Goal: Task Accomplishment & Management: Manage account settings

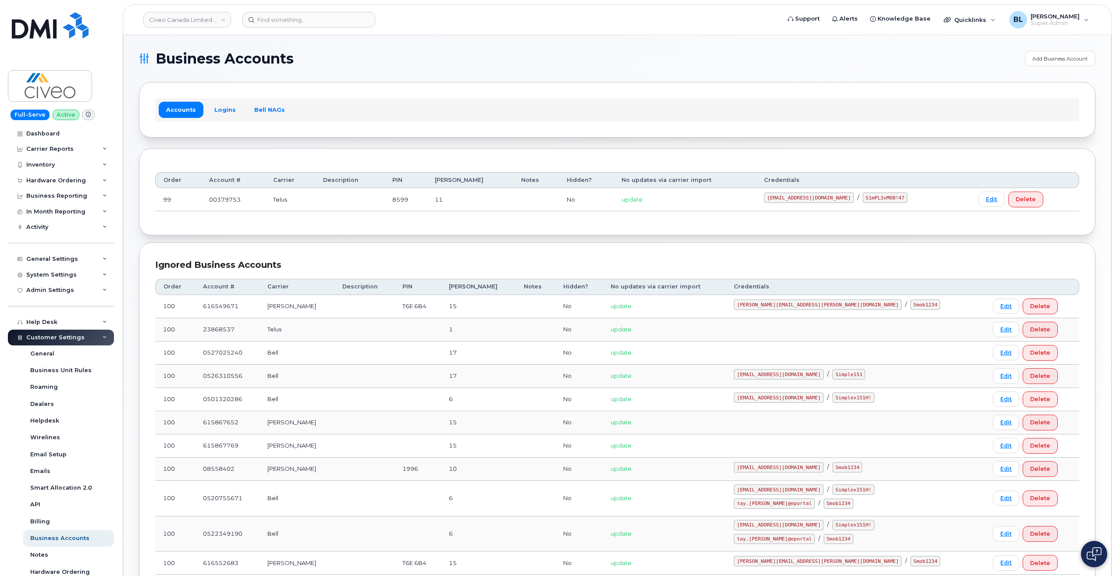
drag, startPoint x: 748, startPoint y: 198, endPoint x: 836, endPoint y: 200, distance: 88.1
click at [836, 200] on td "svc_simplexmobility@civeo.com / S1mPL3xMOB!47" at bounding box center [863, 199] width 214 height 23
copy code "svc_simplexmobility@civeo.com"
click at [874, 212] on div "Order Account # Carrier Description PIN Bill Day Notes Hidden? No updates via c…" at bounding box center [617, 191] width 924 height 55
drag, startPoint x: 849, startPoint y: 201, endPoint x: 887, endPoint y: 203, distance: 38.2
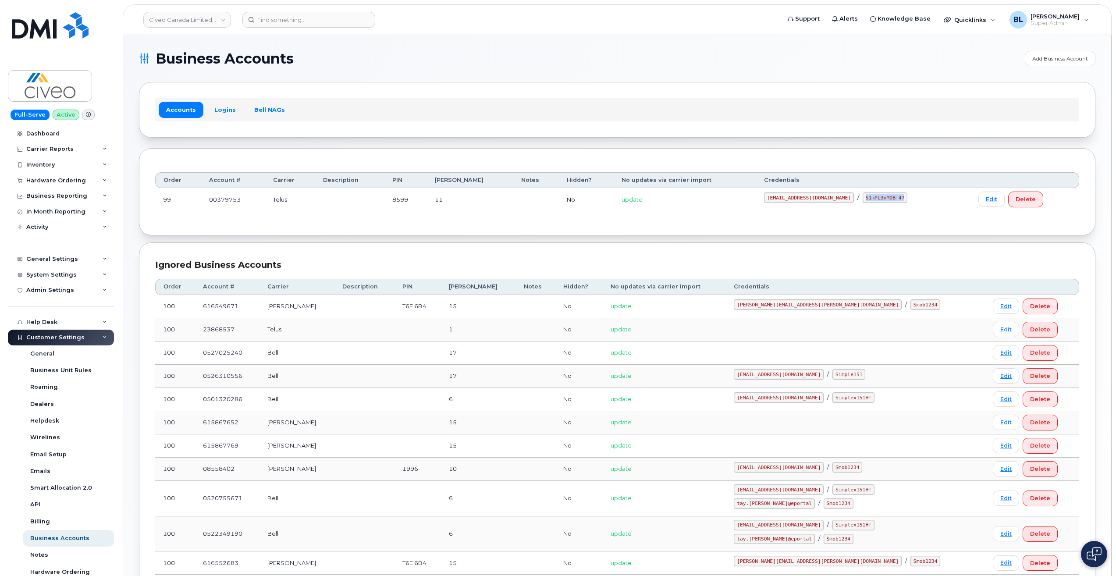
click at [887, 203] on td "svc_simplexmobility@civeo.com / S1mPL3xMOB!47" at bounding box center [863, 199] width 214 height 23
copy code "S1mPL3xMOB!47"
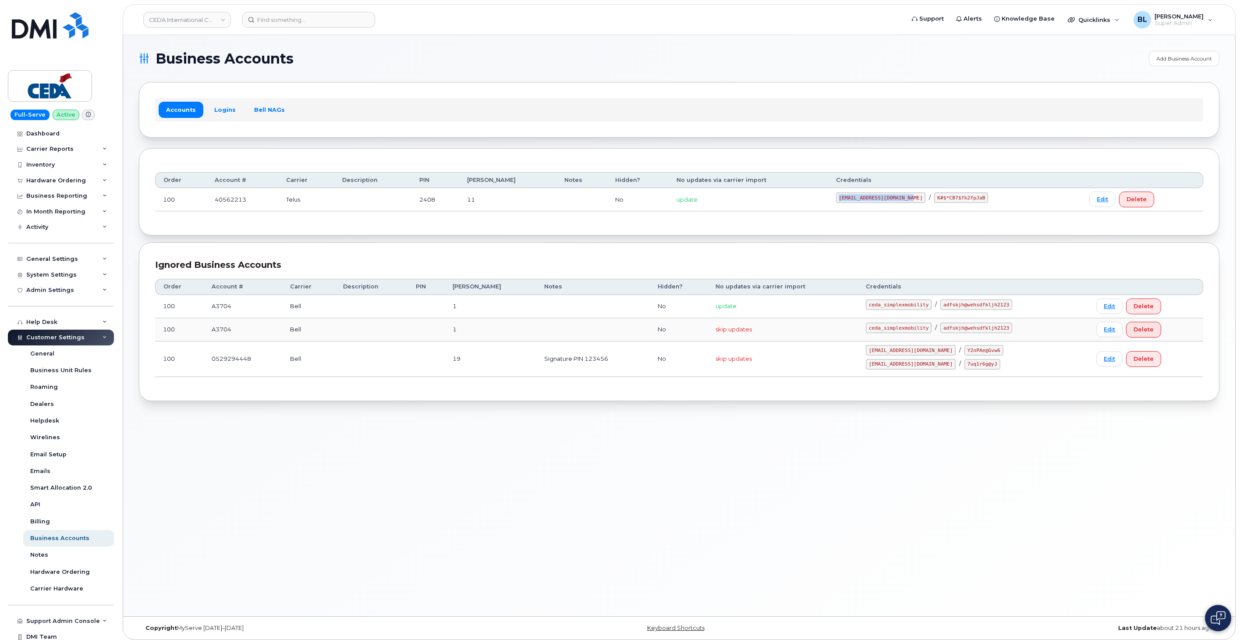
drag, startPoint x: 835, startPoint y: 201, endPoint x: 907, endPoint y: 201, distance: 72.3
click at [907, 201] on div "simplex_SRV@cedagroup.com / K#$*CB7$fk2fpJaB" at bounding box center [955, 197] width 238 height 11
copy code "simplex_SRV@cedagroup.com"
drag, startPoint x: 930, startPoint y: 198, endPoint x: 925, endPoint y: 199, distance: 5.8
click at [934, 198] on code "K#$*CB7$fk2fpJaB" at bounding box center [961, 197] width 54 height 11
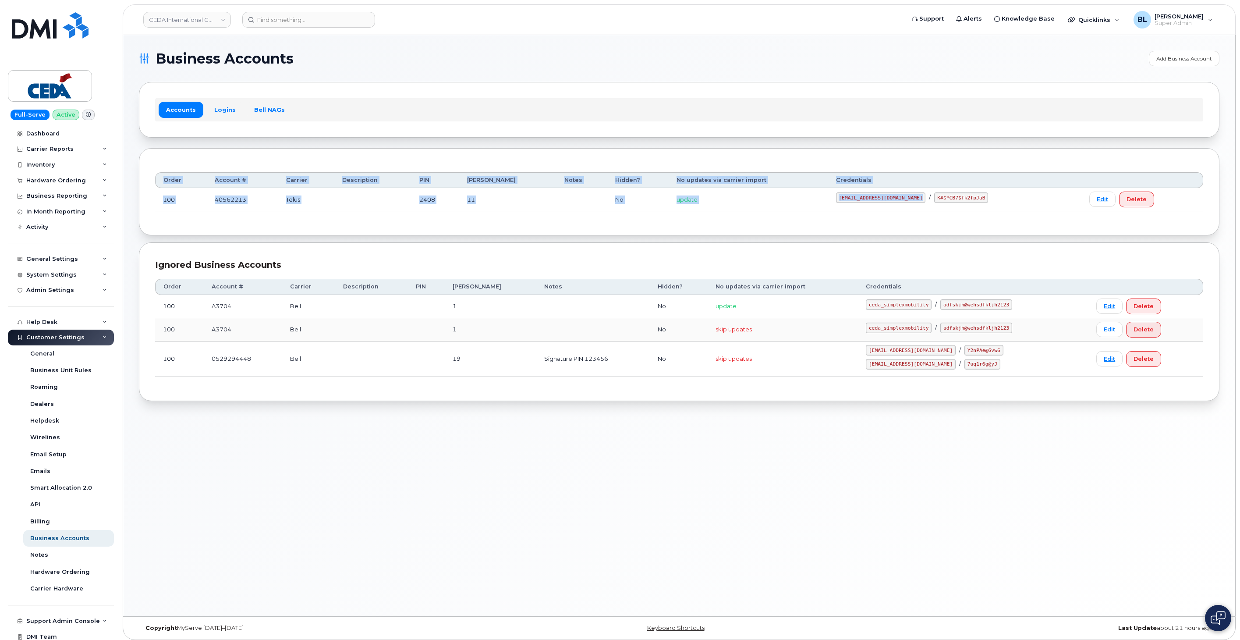
drag, startPoint x: 912, startPoint y: 202, endPoint x: 962, endPoint y: 211, distance: 49.9
click at [965, 212] on div "Order Account # Carrier Description PIN Bill Day Notes Hidden? No updates via c…" at bounding box center [679, 191] width 1048 height 55
drag, startPoint x: 962, startPoint y: 211, endPoint x: 920, endPoint y: 200, distance: 42.5
click at [934, 200] on code "K#$*CB7$fk2fpJaB" at bounding box center [961, 197] width 54 height 11
drag, startPoint x: 920, startPoint y: 199, endPoint x: 965, endPoint y: 202, distance: 44.8
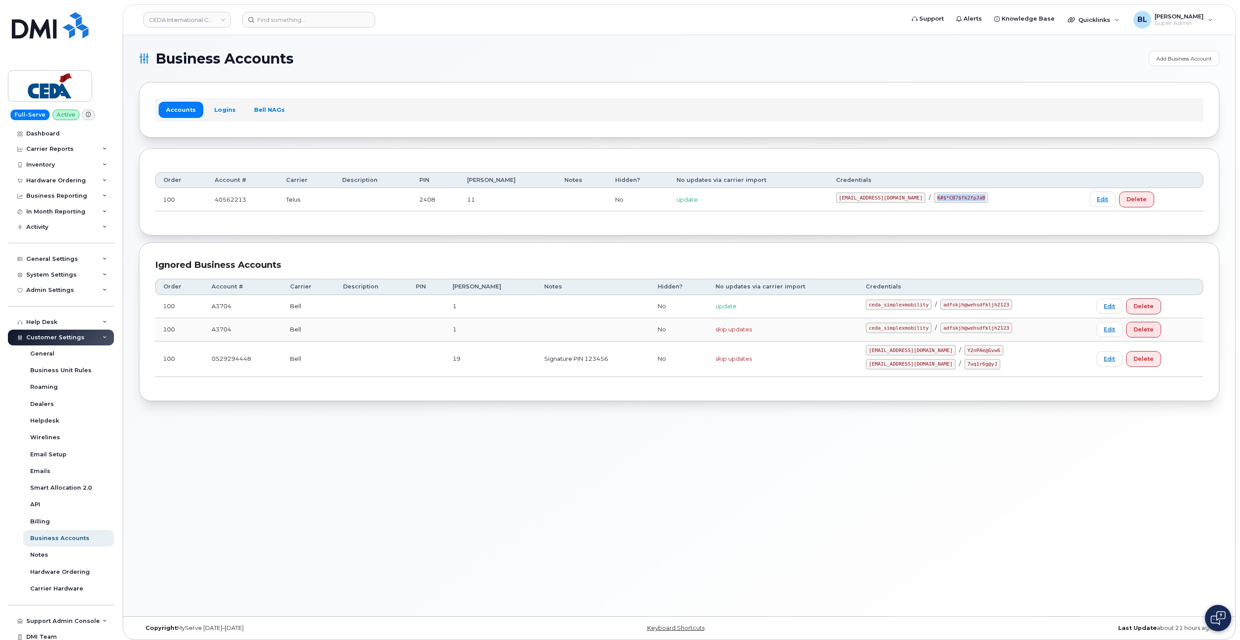
click at [965, 202] on code "K#$*CB7$fk2fpJaB" at bounding box center [961, 197] width 54 height 11
copy code "K#$*CB7$fk2fpJaB"
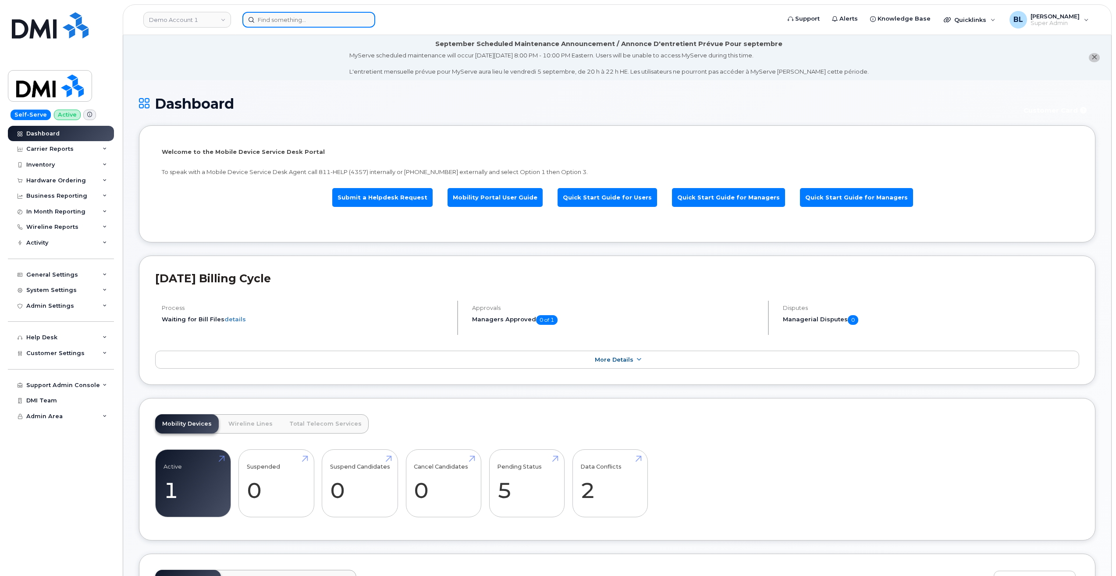
click at [313, 20] on input at bounding box center [308, 20] width 133 height 16
paste input "[PHONE_NUMBER]"
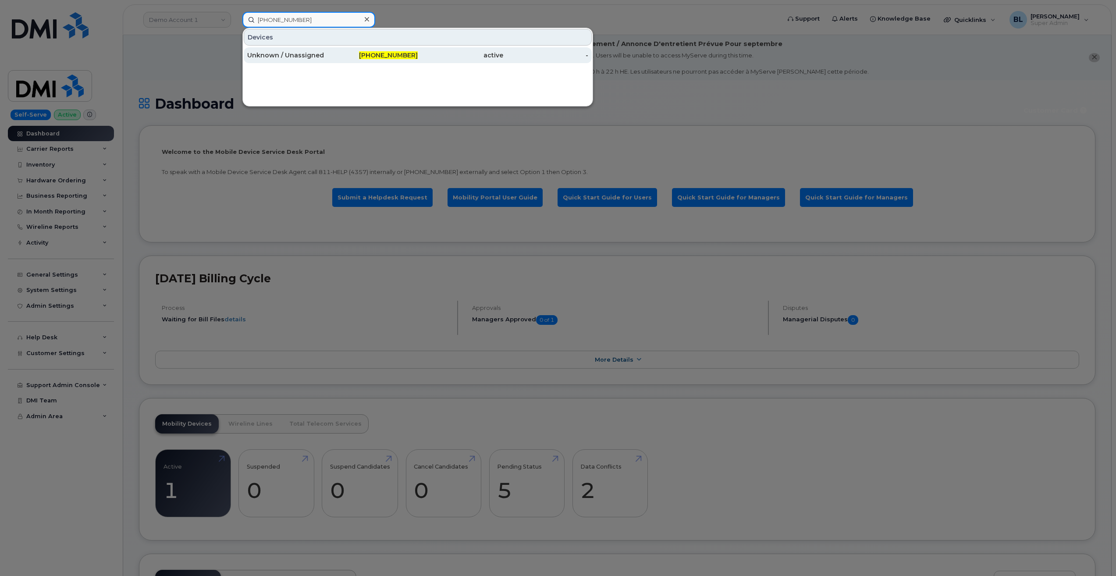
type input "[PHONE_NUMBER]"
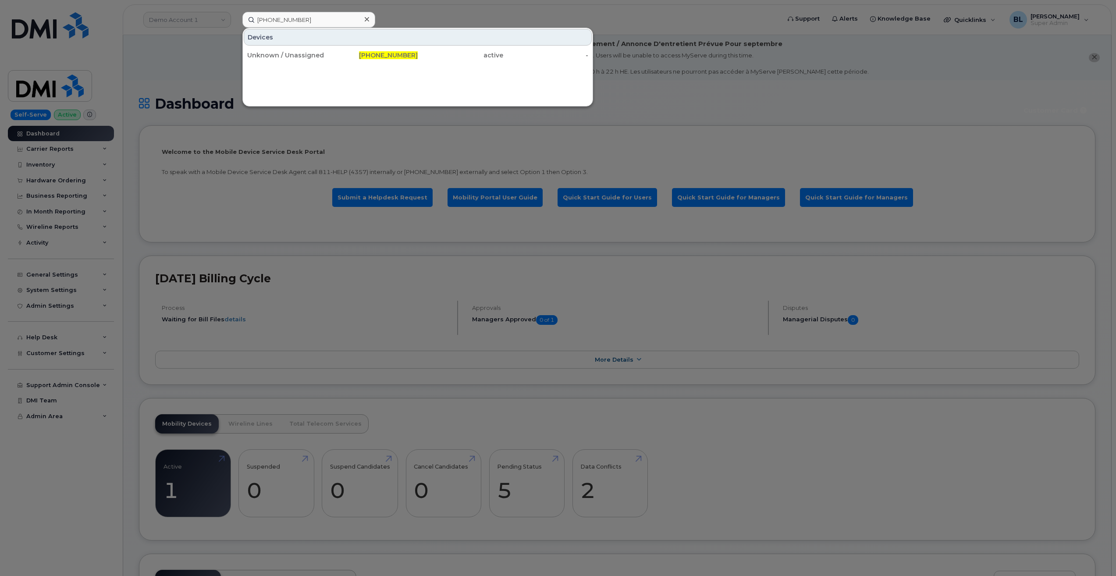
click at [220, 80] on div at bounding box center [558, 288] width 1116 height 576
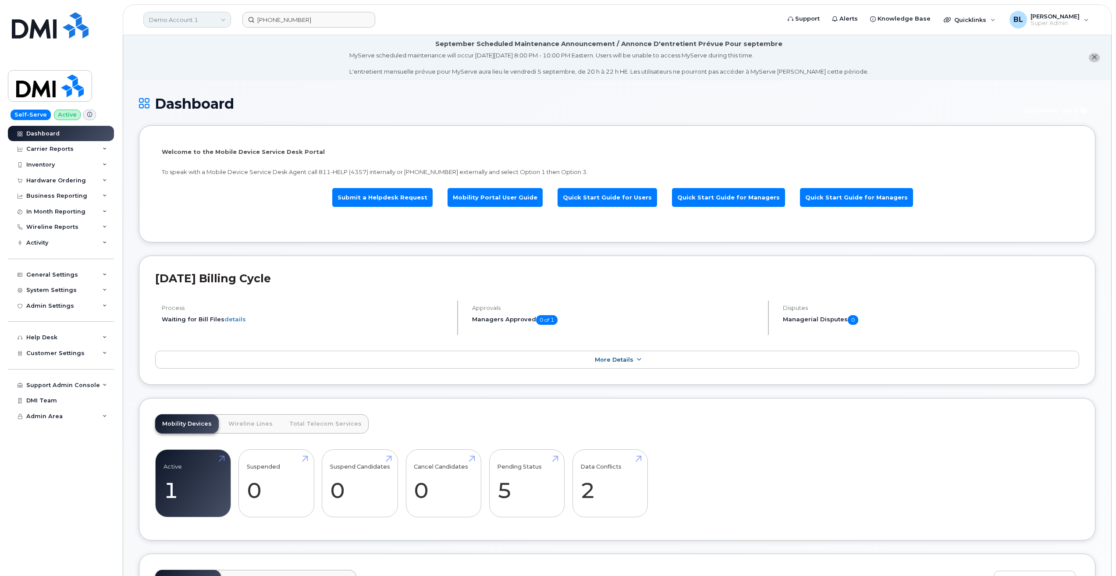
click at [205, 19] on link "Demo Account 1" at bounding box center [187, 20] width 88 height 16
type input "kiew"
drag, startPoint x: 209, startPoint y: 25, endPoint x: 179, endPoint y: 104, distance: 84.5
click at [174, 107] on link "Kiewit Canada Inc" at bounding box center [209, 101] width 129 height 18
click at [179, 104] on h1 "Dashboard" at bounding box center [575, 103] width 873 height 15
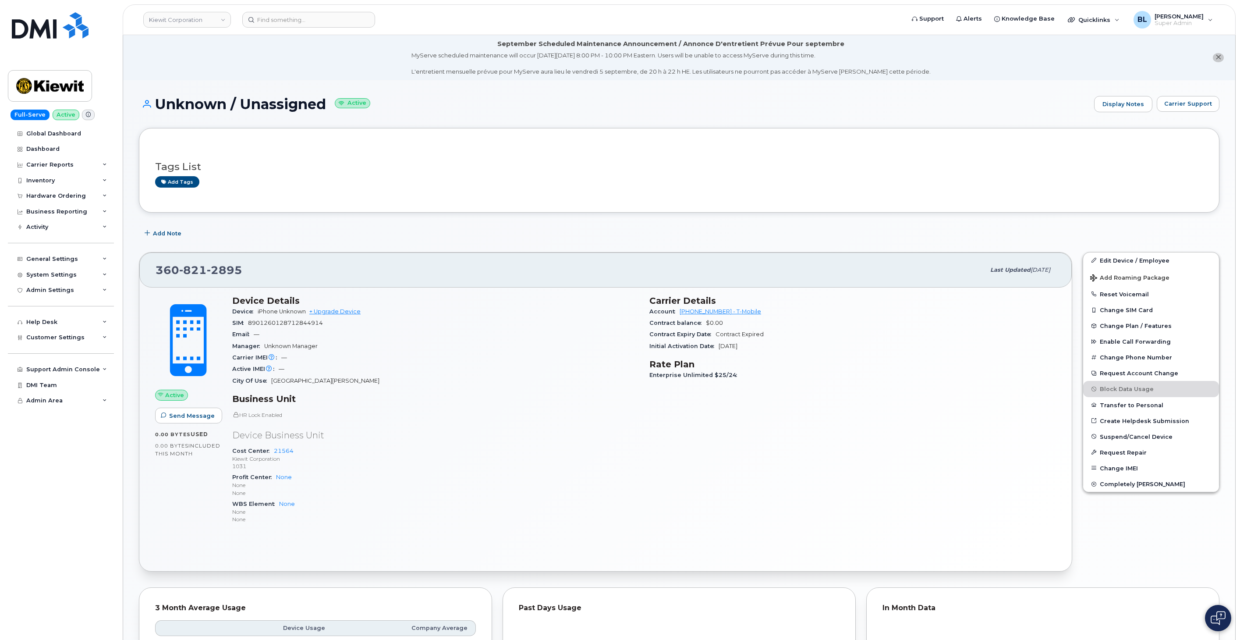
click at [187, 285] on div "360 821 2895 Last updated Aug 25, 2025" at bounding box center [605, 269] width 933 height 35
drag, startPoint x: 187, startPoint y: 285, endPoint x: 294, endPoint y: 264, distance: 109.4
click at [294, 264] on div "360 821 2895" at bounding box center [571, 270] width 830 height 18
click at [171, 266] on span "360 821 2895" at bounding box center [199, 269] width 87 height 13
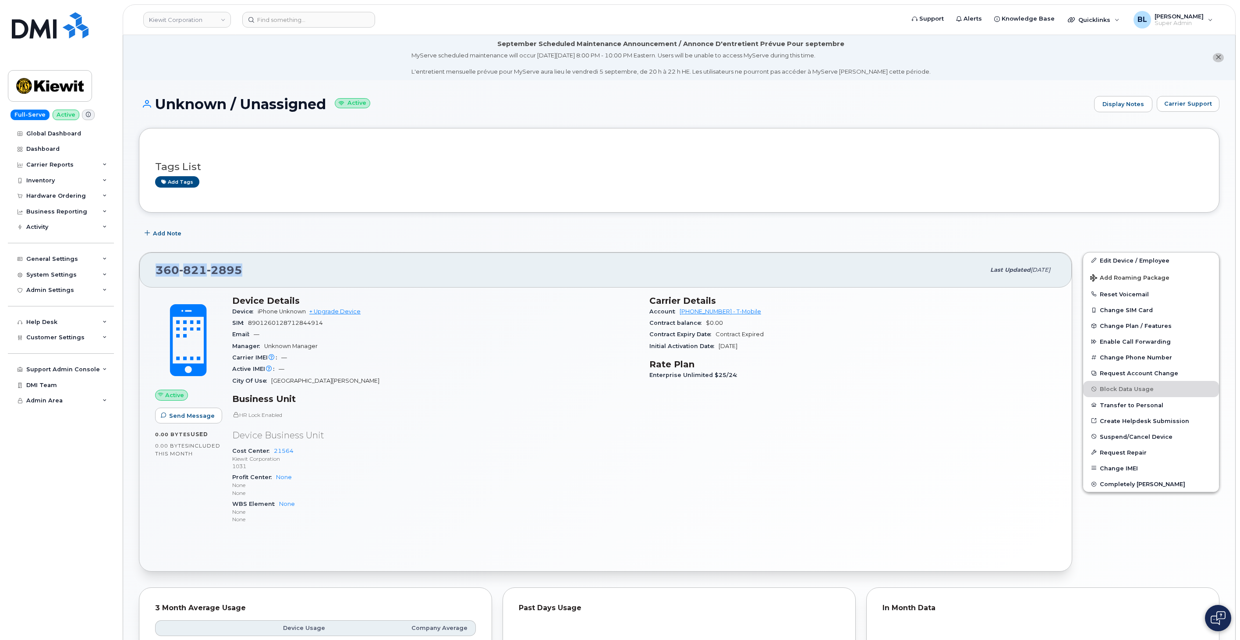
click at [171, 266] on span "360 821 2895" at bounding box center [199, 269] width 87 height 13
copy span "360 821 2895"
click at [1185, 121] on div "Unknown / Unassigned Active Display Notes Carrier Support" at bounding box center [679, 112] width 1081 height 32
click at [1188, 108] on button "Carrier Support" at bounding box center [1188, 104] width 63 height 16
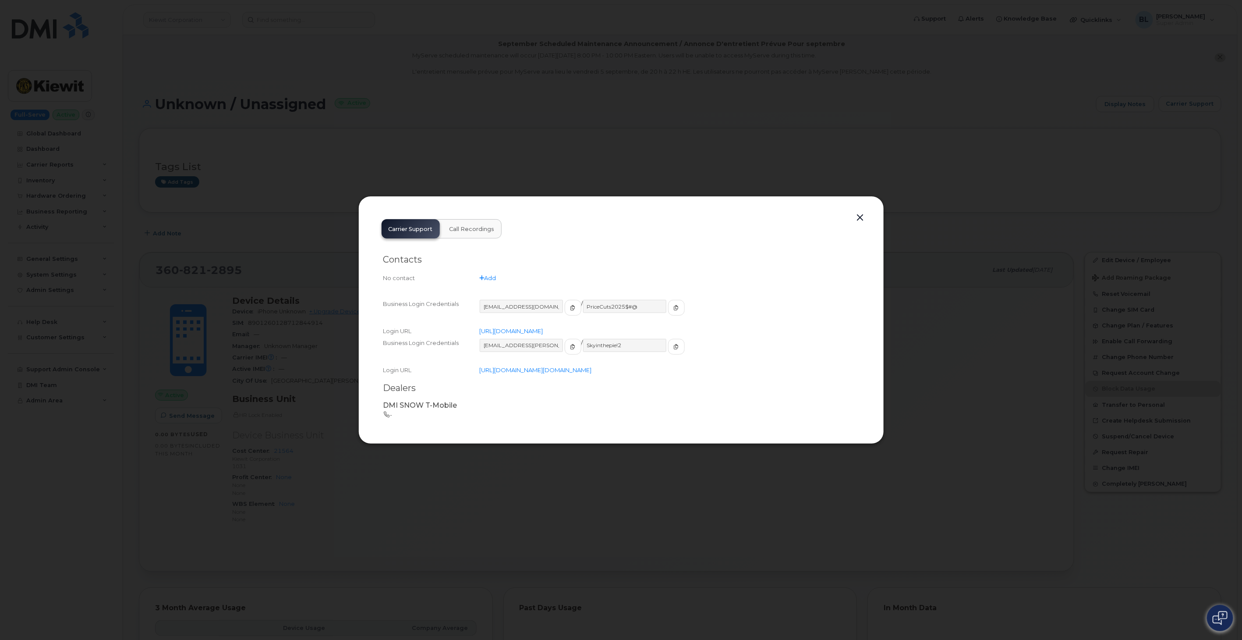
click at [586, 131] on div at bounding box center [621, 320] width 1242 height 640
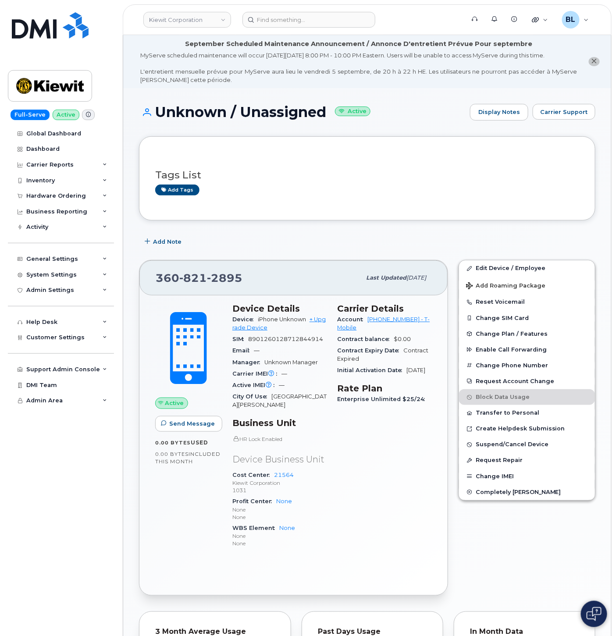
click at [311, 159] on div "Tags List Add tags" at bounding box center [367, 179] width 424 height 52
click at [567, 108] on span "Carrier Support" at bounding box center [564, 112] width 48 height 8
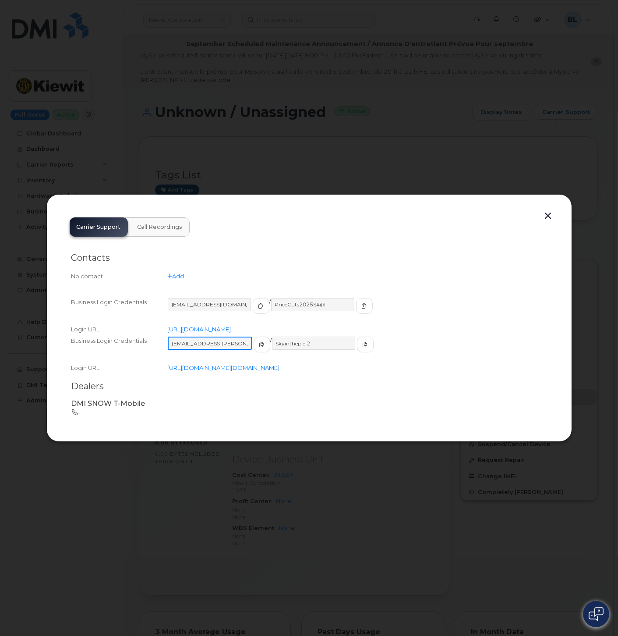
drag, startPoint x: 233, startPoint y: 337, endPoint x: 89, endPoint y: 327, distance: 144.1
click at [89, 335] on div "Business Login Credentials ms-kiewit@dminc.com / Skyinthepie!2" at bounding box center [309, 348] width 476 height 27
drag, startPoint x: 319, startPoint y: 331, endPoint x: 227, endPoint y: 327, distance: 91.7
click at [227, 337] on div "ms-kiewit@dminc.com / Skyinthepie!2" at bounding box center [358, 349] width 380 height 24
click at [551, 210] on button "button" at bounding box center [548, 216] width 13 height 12
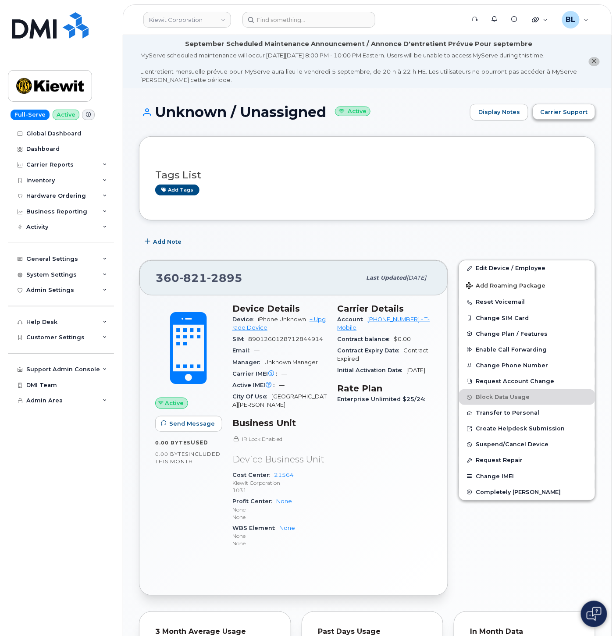
click at [577, 102] on div "Unknown / Unassigned Active Display Notes Carrier Support Tags List Add tags Ad…" at bounding box center [367, 530] width 488 height 885
click at [572, 110] on span "Carrier Support" at bounding box center [564, 112] width 48 height 8
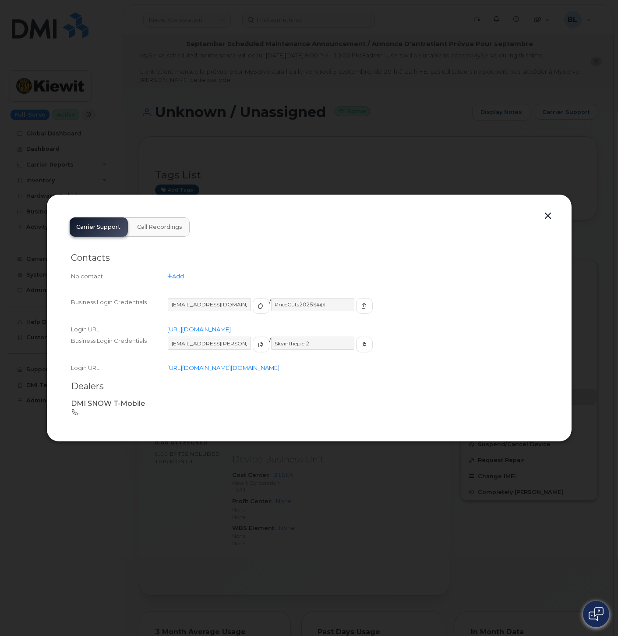
click at [549, 210] on button "button" at bounding box center [548, 216] width 13 height 12
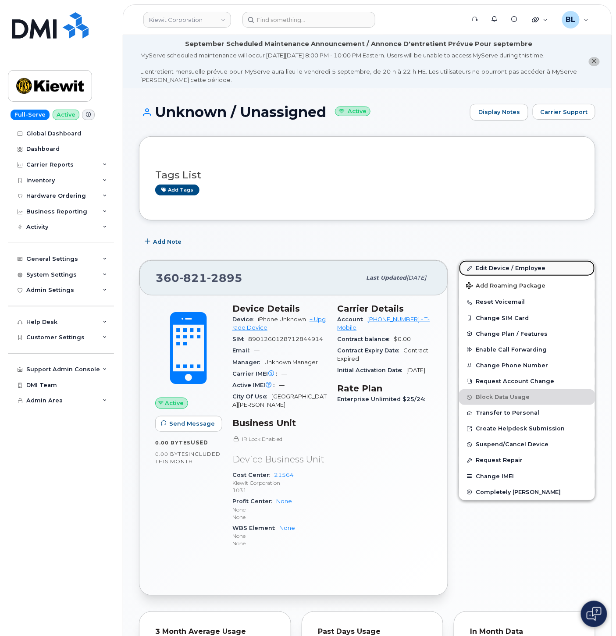
click at [506, 268] on link "Edit Device / Employee" at bounding box center [527, 268] width 136 height 16
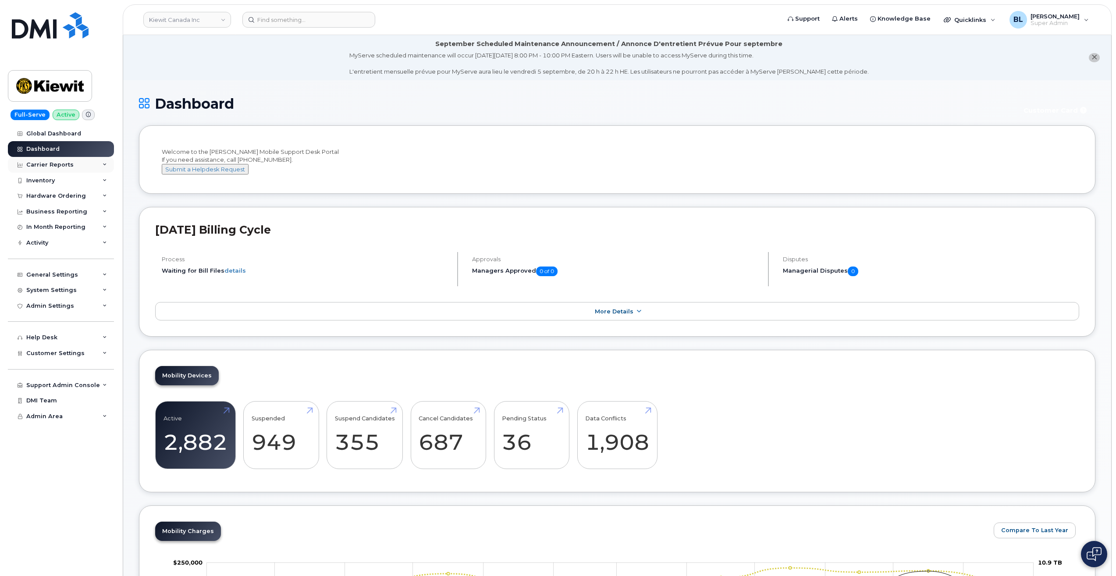
click at [60, 163] on div "Carrier Reports" at bounding box center [49, 164] width 47 height 7
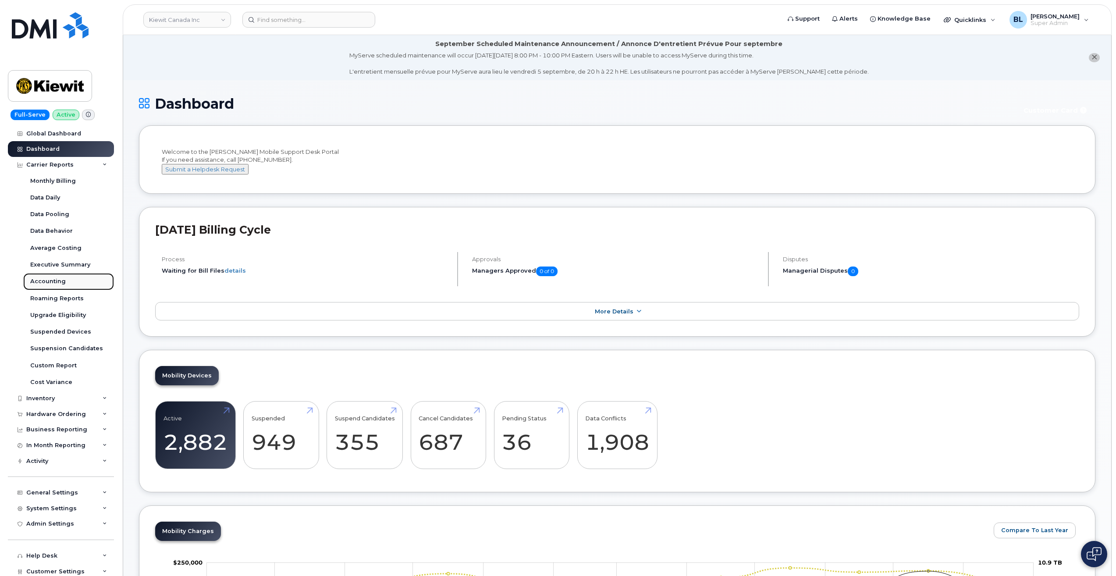
click at [53, 286] on link "Accounting" at bounding box center [68, 281] width 91 height 17
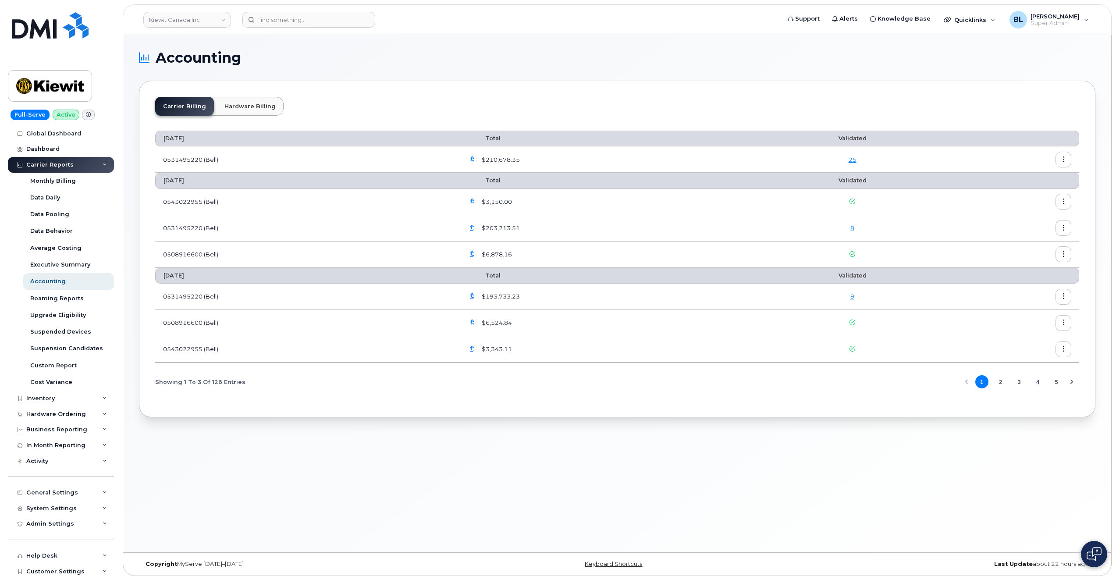
click at [475, 297] on icon "button" at bounding box center [472, 297] width 6 height 6
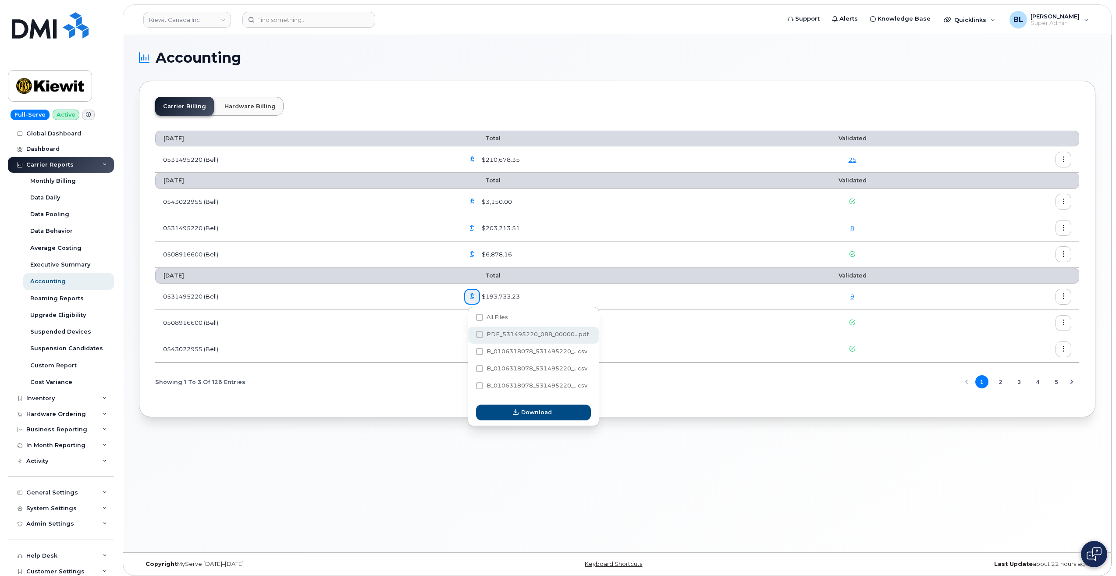
click at [498, 334] on span "PDF_531495220_088_00000...pdf" at bounding box center [537, 334] width 102 height 7
click at [470, 334] on input "PDF_531495220_088_00000...pdf" at bounding box center [467, 335] width 4 height 4
checkbox input "true"
click at [567, 412] on button "Download" at bounding box center [533, 412] width 115 height 16
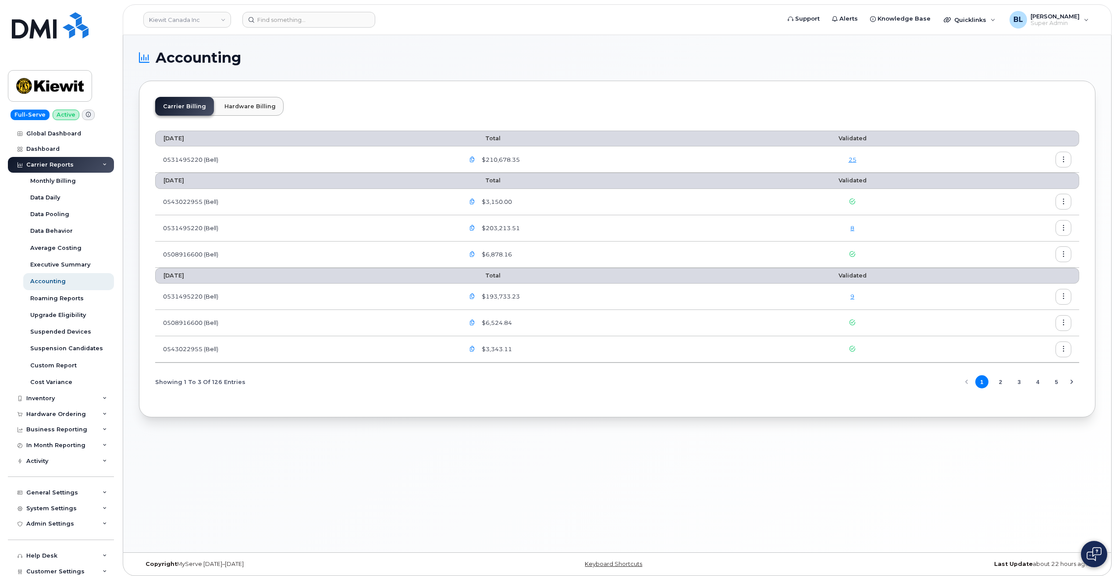
click at [998, 380] on button "2" at bounding box center [999, 381] width 13 height 13
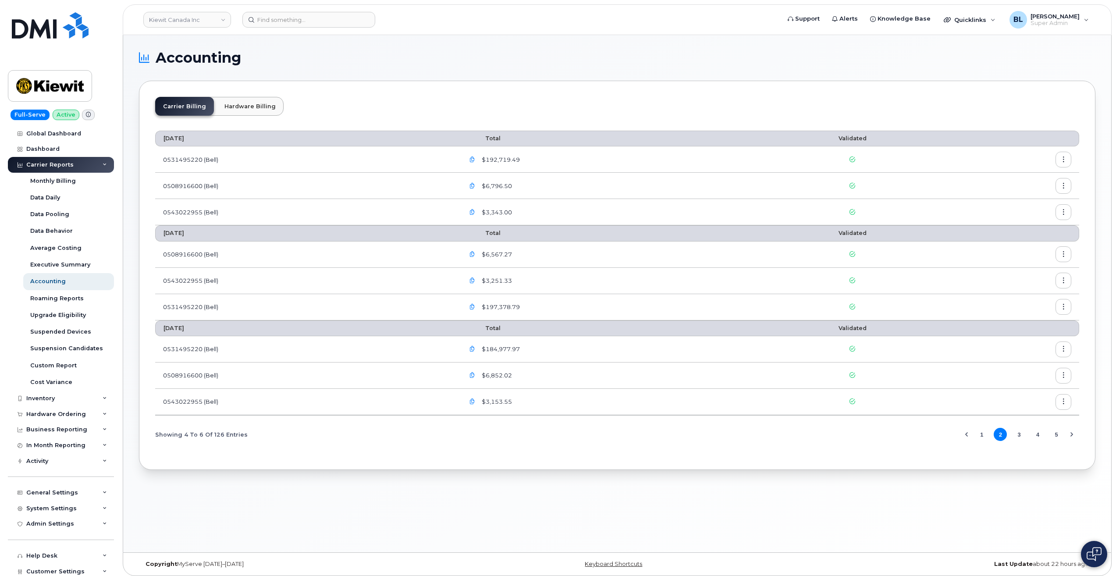
click at [475, 160] on icon "button" at bounding box center [472, 160] width 6 height 6
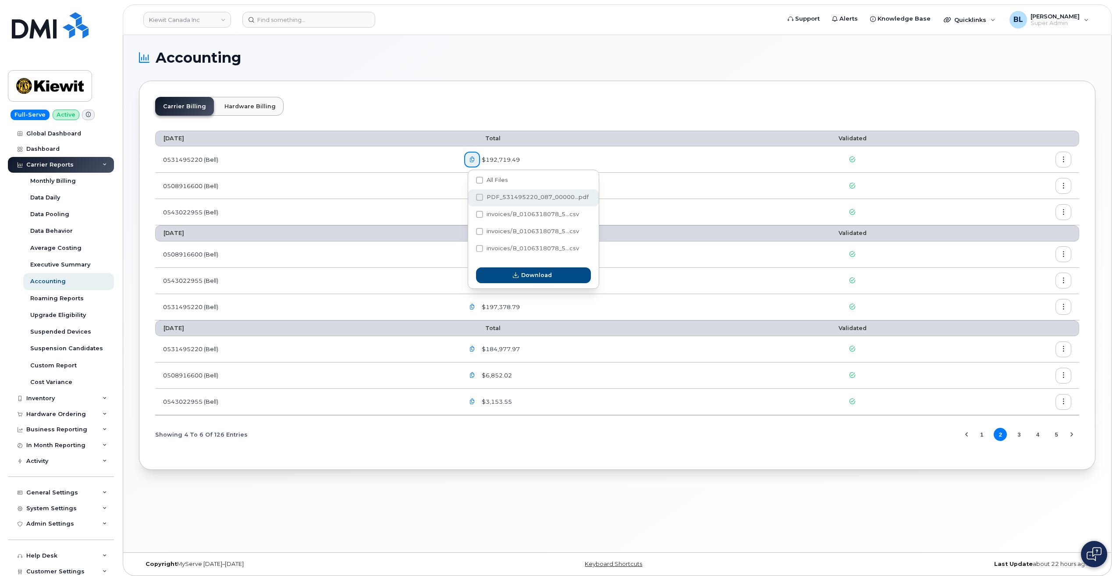
click at [531, 198] on span "PDF_531495220_087_00000...pdf" at bounding box center [537, 197] width 102 height 7
click at [470, 198] on input "PDF_531495220_087_00000...pdf" at bounding box center [467, 197] width 4 height 4
checkbox input "true"
click at [543, 274] on span "Download" at bounding box center [536, 275] width 31 height 8
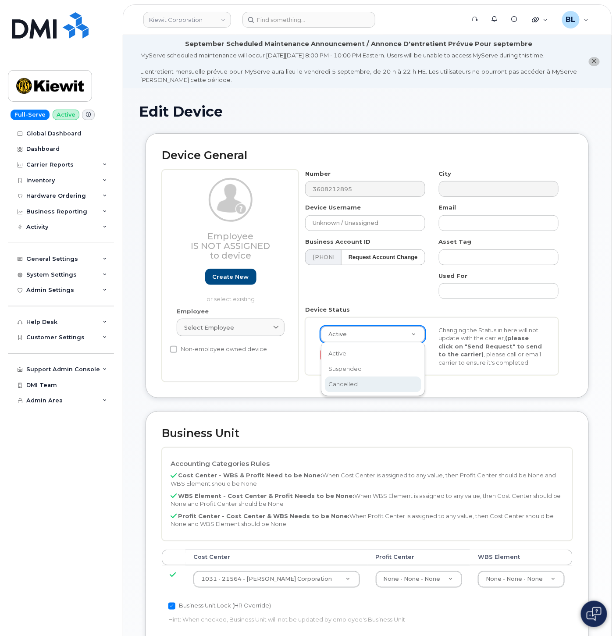
select select "suspended"
click at [287, 404] on div "Device General Employee Is not assigned to device Create new or select existing…" at bounding box center [367, 272] width 456 height 278
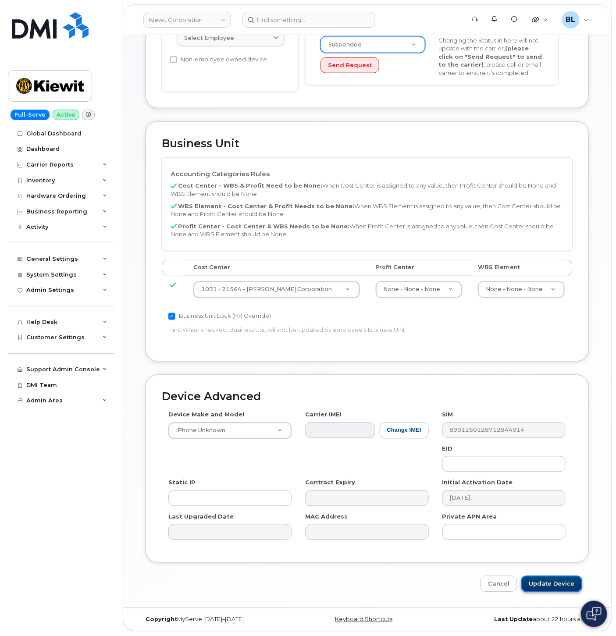
click at [546, 584] on input "Update Device" at bounding box center [551, 584] width 61 height 16
type input "Saving..."
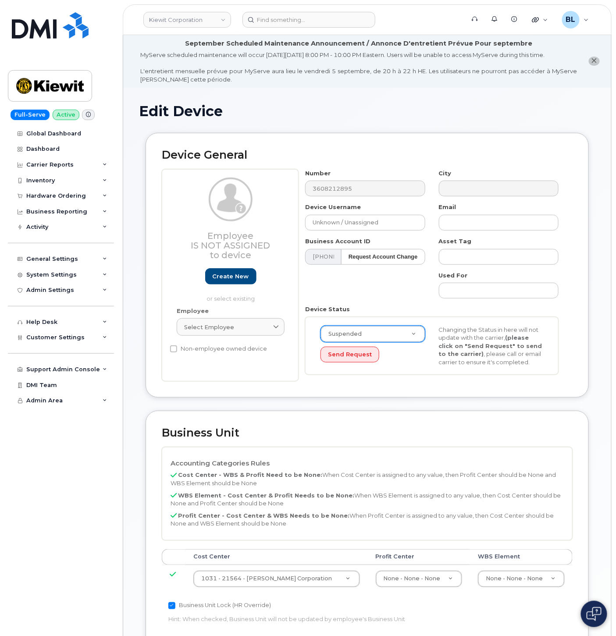
scroll to position [0, 0]
